Goal: Communication & Community: Participate in discussion

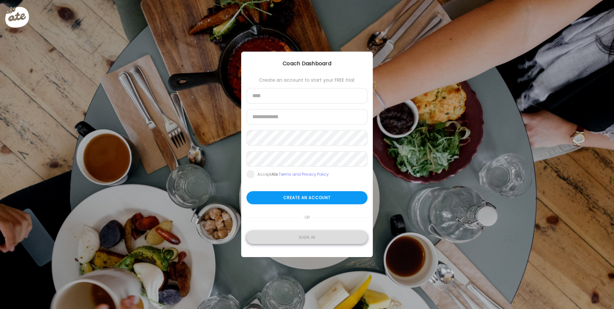
click at [313, 235] on div "Sign in" at bounding box center [307, 237] width 121 height 13
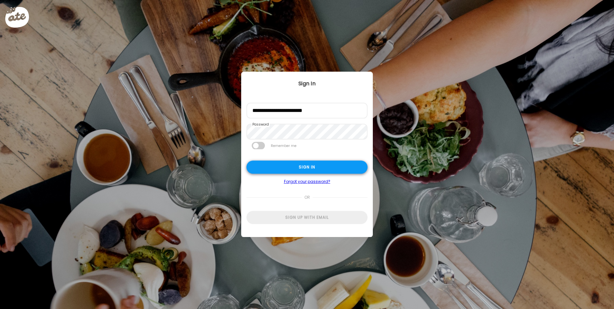
click at [329, 161] on div "Sign in" at bounding box center [307, 167] width 121 height 13
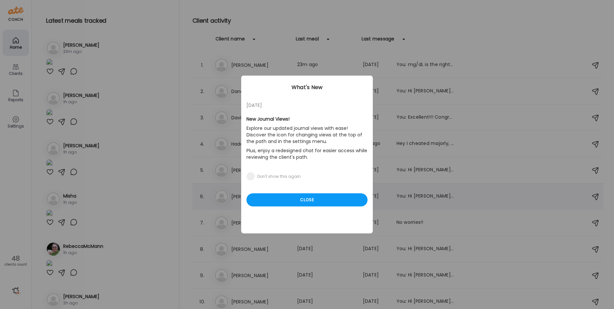
click at [316, 204] on div "Close" at bounding box center [307, 200] width 121 height 13
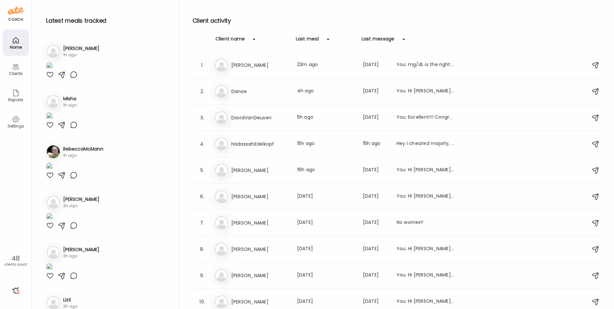
scroll to position [99, 0]
click at [53, 19] on img at bounding box center [49, 14] width 7 height 9
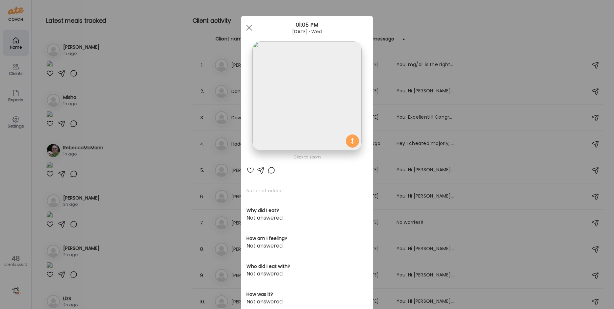
click at [308, 89] on img at bounding box center [306, 95] width 109 height 109
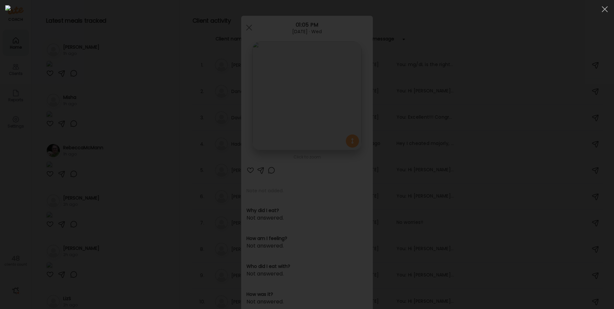
click at [138, 100] on div at bounding box center [307, 154] width 604 height 299
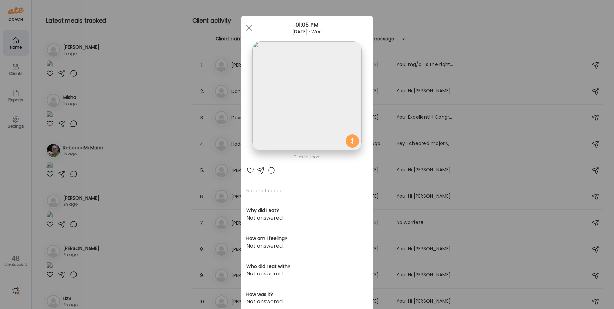
click at [140, 101] on div "Ate Coach Dashboard Wahoo! It’s official Take a moment to set up your Coach Pro…" at bounding box center [307, 154] width 614 height 309
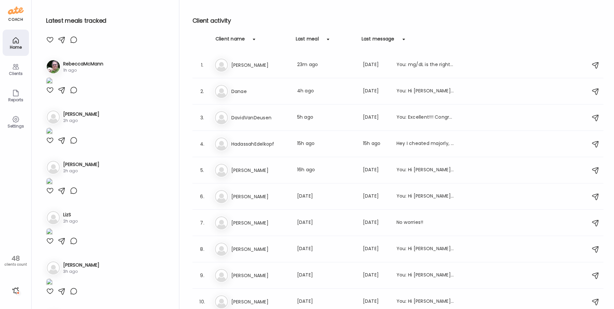
scroll to position [230, 0]
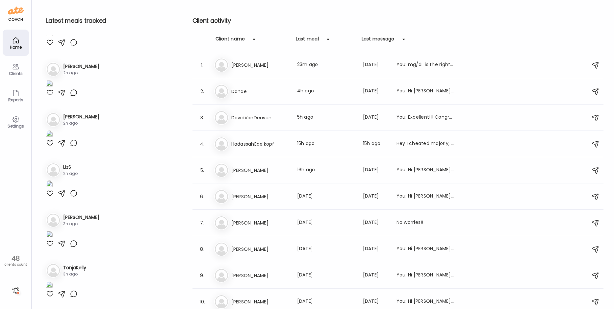
click at [16, 290] on div at bounding box center [16, 291] width 11 height 11
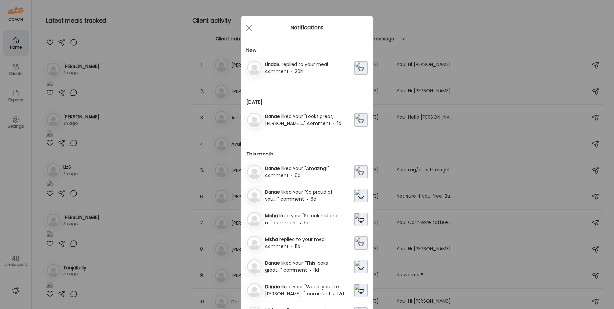
click at [316, 68] on div "LindaB. replied to your meal comment 20h" at bounding box center [308, 68] width 92 height 14
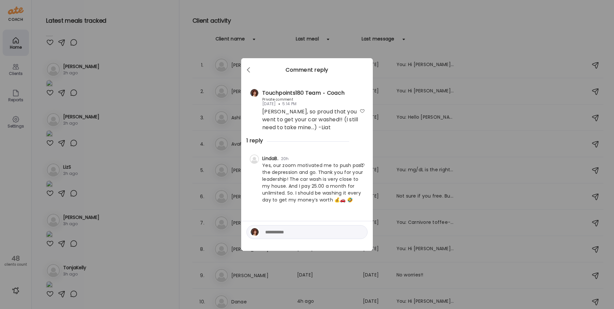
click at [362, 166] on div at bounding box center [362, 165] width 5 height 5
click at [176, 209] on div "Ate Coach Dashboard Wahoo! It’s official Take a moment to set up your Coach Pro…" at bounding box center [307, 154] width 614 height 309
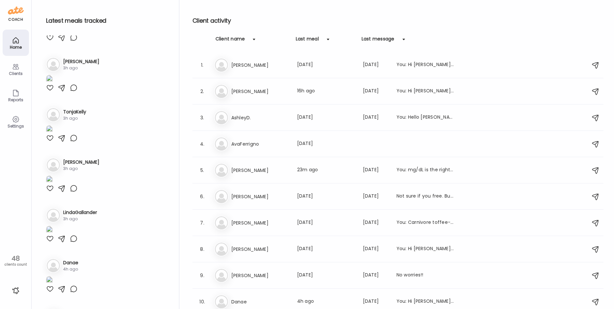
scroll to position [395, 0]
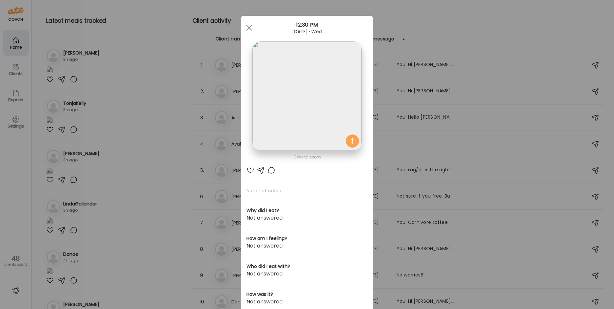
click at [279, 87] on img at bounding box center [306, 95] width 109 height 109
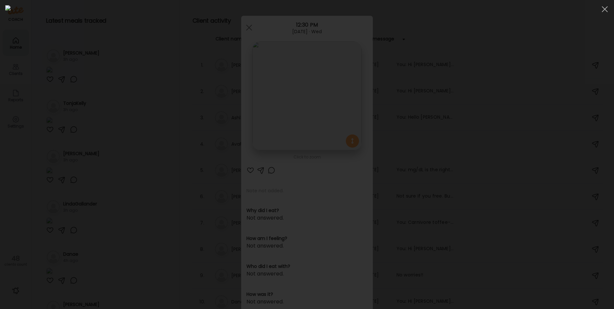
click at [117, 110] on div at bounding box center [307, 154] width 604 height 299
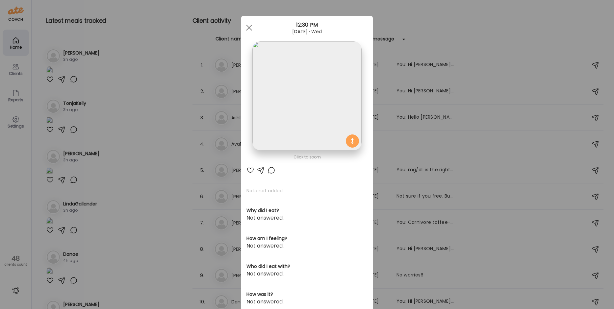
click at [164, 188] on div "Ate Coach Dashboard Wahoo! It’s official Take a moment to set up your Coach Pro…" at bounding box center [307, 154] width 614 height 309
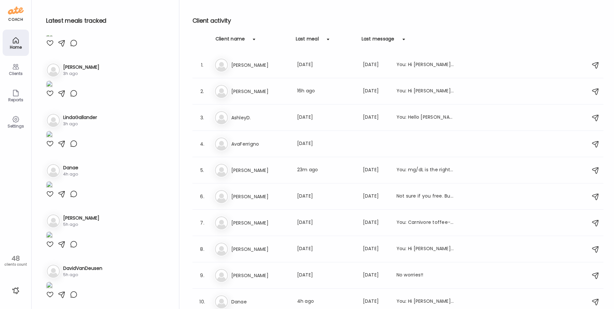
scroll to position [856, 0]
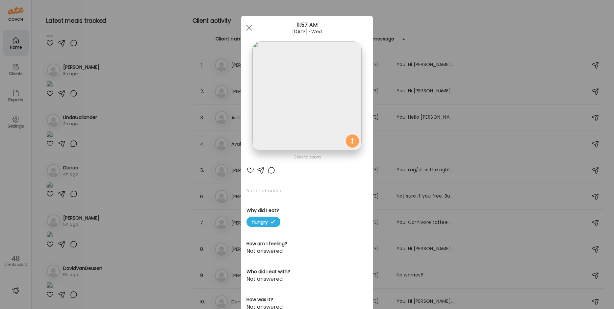
click at [285, 104] on img at bounding box center [306, 95] width 109 height 109
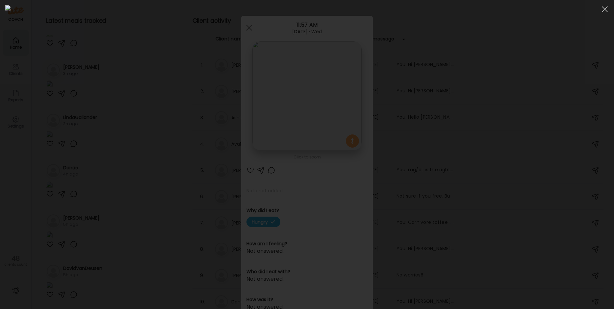
click at [123, 135] on div at bounding box center [307, 154] width 604 height 299
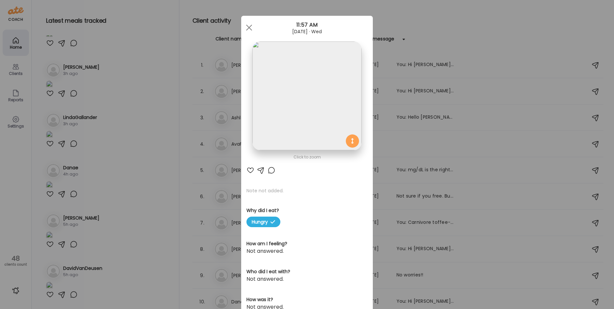
click at [123, 135] on div "Ate Coach Dashboard Wahoo! It’s official Take a moment to set up your Coach Pro…" at bounding box center [307, 154] width 614 height 309
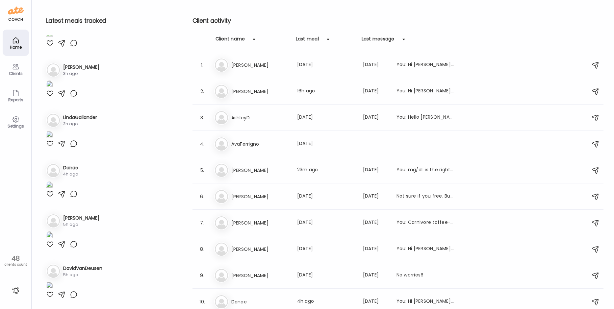
scroll to position [1020, 0]
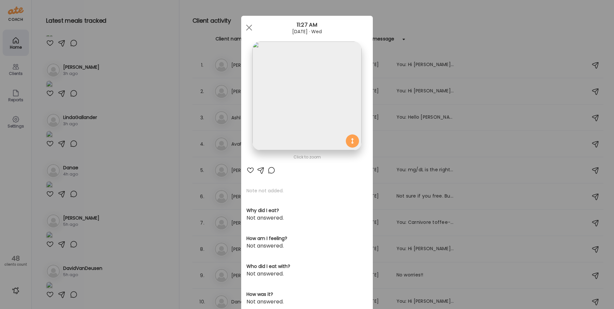
click at [332, 92] on img at bounding box center [306, 95] width 109 height 109
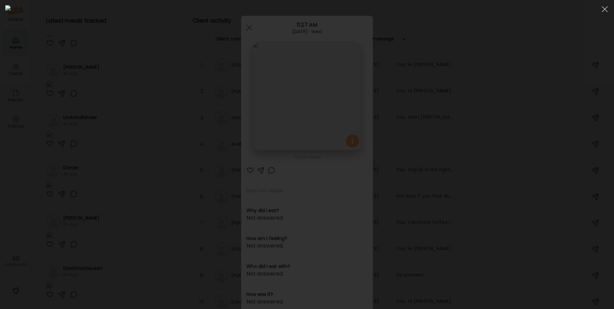
click at [129, 115] on div at bounding box center [307, 154] width 604 height 299
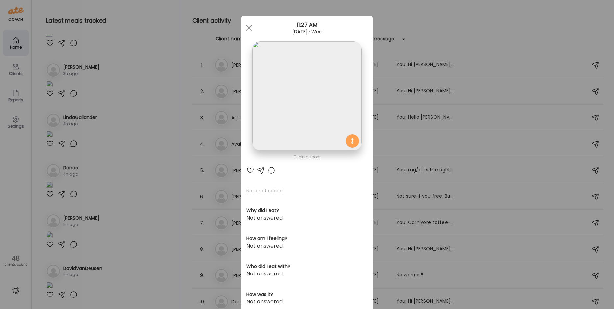
click at [129, 115] on div "Ate Coach Dashboard Wahoo! It’s official Take a moment to set up your Coach Pro…" at bounding box center [307, 154] width 614 height 309
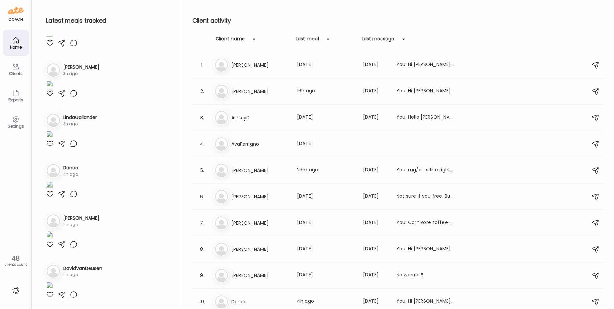
scroll to position [1185, 0]
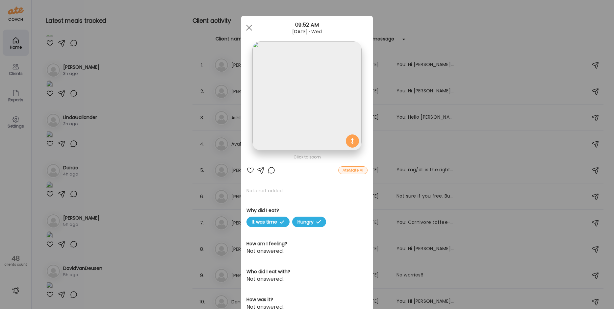
click at [313, 66] on img at bounding box center [306, 95] width 109 height 109
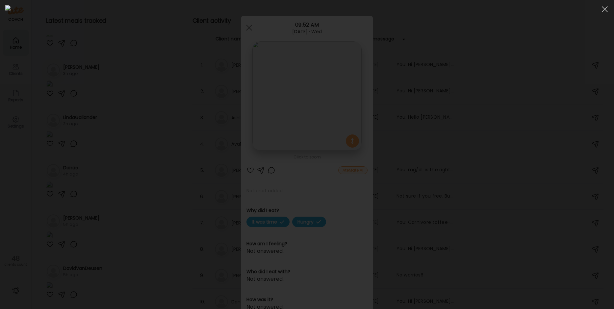
click at [127, 100] on div at bounding box center [307, 154] width 604 height 299
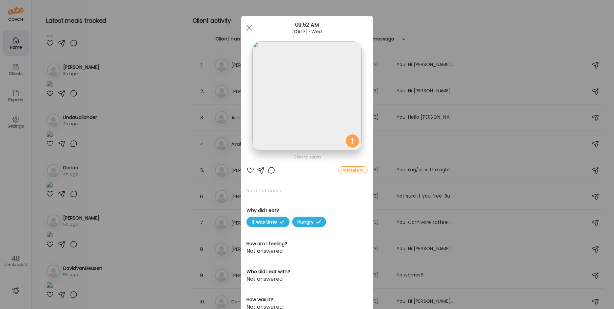
drag, startPoint x: 148, startPoint y: 105, endPoint x: 140, endPoint y: 114, distance: 12.1
click at [148, 105] on div "Ate Coach Dashboard Wahoo! It’s official Take a moment to set up your Coach Pro…" at bounding box center [307, 154] width 614 height 309
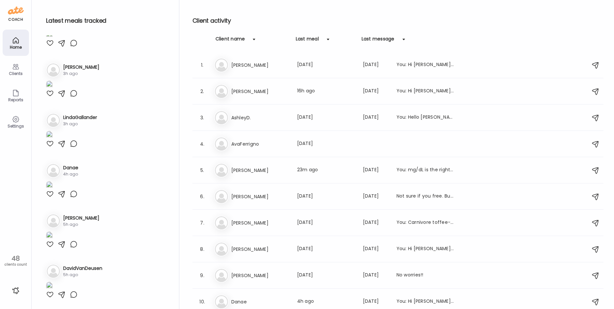
click at [53, 90] on img at bounding box center [49, 85] width 7 height 9
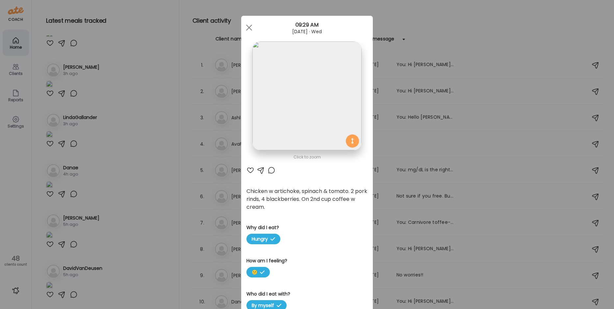
click at [127, 86] on div "Ate Coach Dashboard Wahoo! It’s official Take a moment to set up your Coach Pro…" at bounding box center [307, 154] width 614 height 309
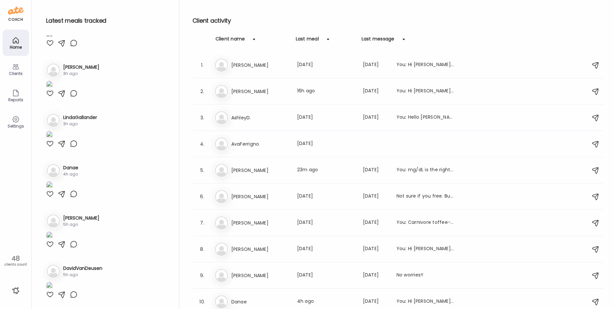
scroll to position [1679, 0]
click at [53, 140] on img at bounding box center [49, 135] width 7 height 9
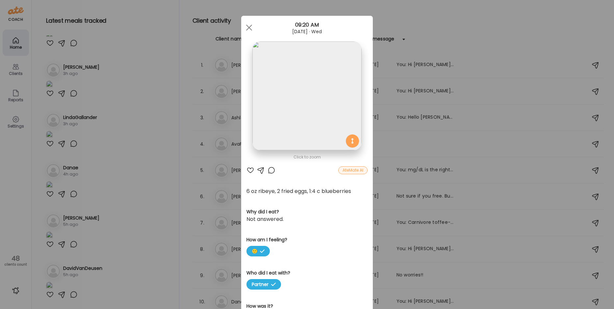
click at [306, 70] on img at bounding box center [306, 95] width 109 height 109
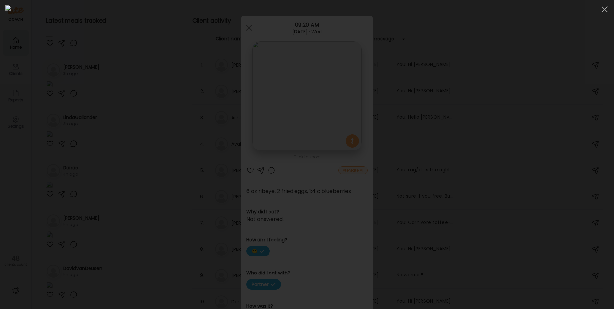
click at [117, 100] on div at bounding box center [307, 154] width 604 height 299
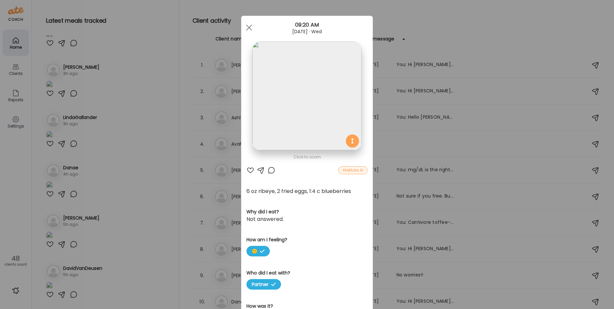
click at [141, 91] on div "Ate Coach Dashboard Wahoo! It’s official Take a moment to set up your Coach Pro…" at bounding box center [307, 154] width 614 height 309
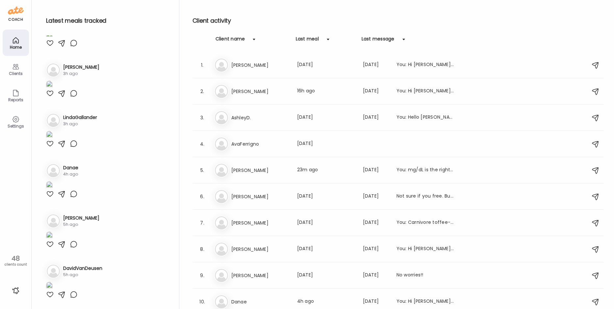
scroll to position [1777, 0]
click at [53, 190] on img at bounding box center [49, 185] width 7 height 9
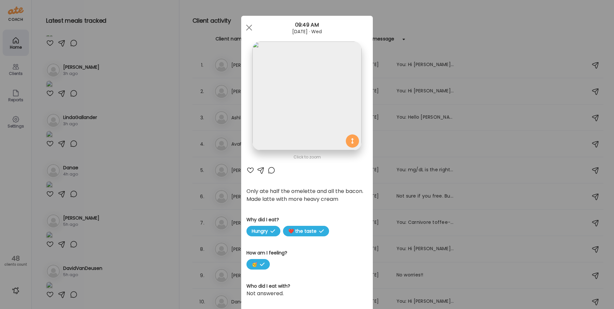
click at [299, 125] on img at bounding box center [306, 95] width 109 height 109
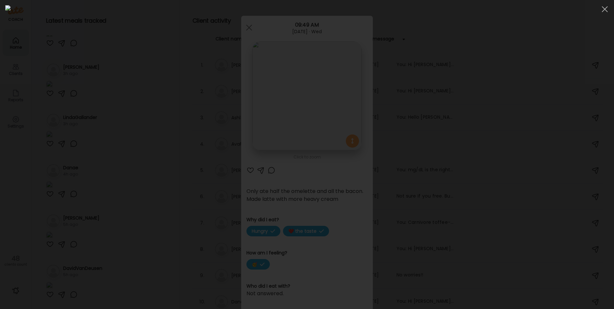
click at [90, 157] on div at bounding box center [307, 154] width 604 height 299
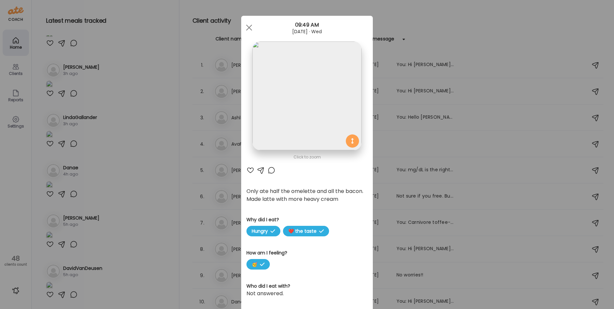
click at [108, 151] on div "Ate Coach Dashboard Wahoo! It’s official Take a moment to set up your Coach Pro…" at bounding box center [307, 154] width 614 height 309
